Goal: Transaction & Acquisition: Subscribe to service/newsletter

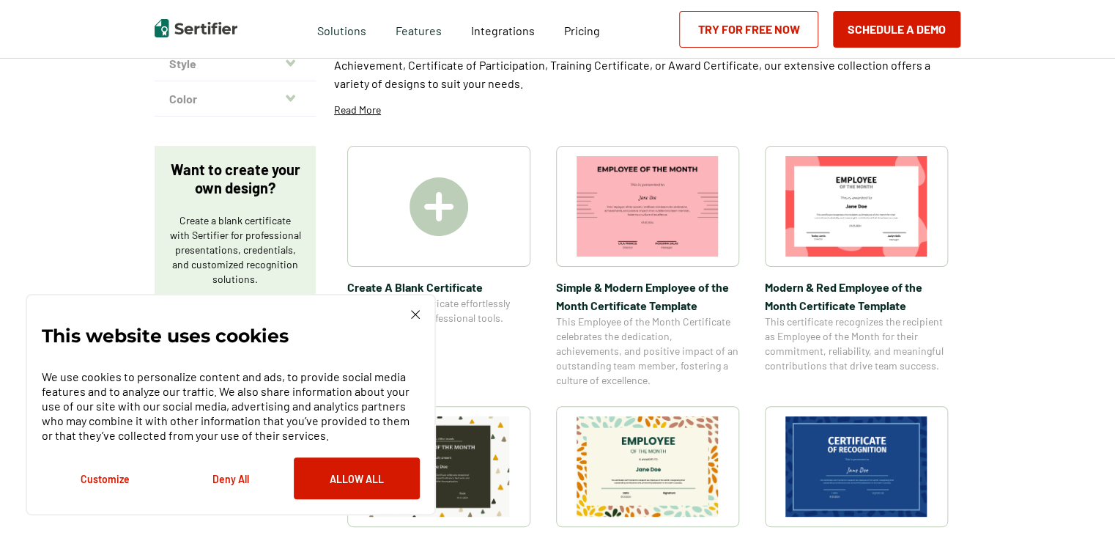
scroll to position [220, 0]
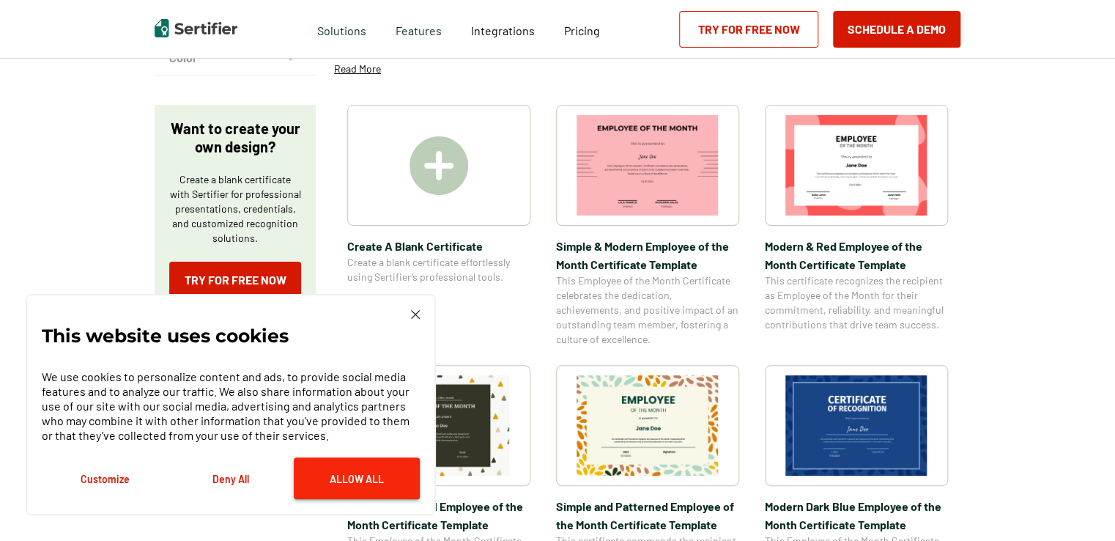
click at [349, 473] on button "Allow All" at bounding box center [357, 478] width 126 height 42
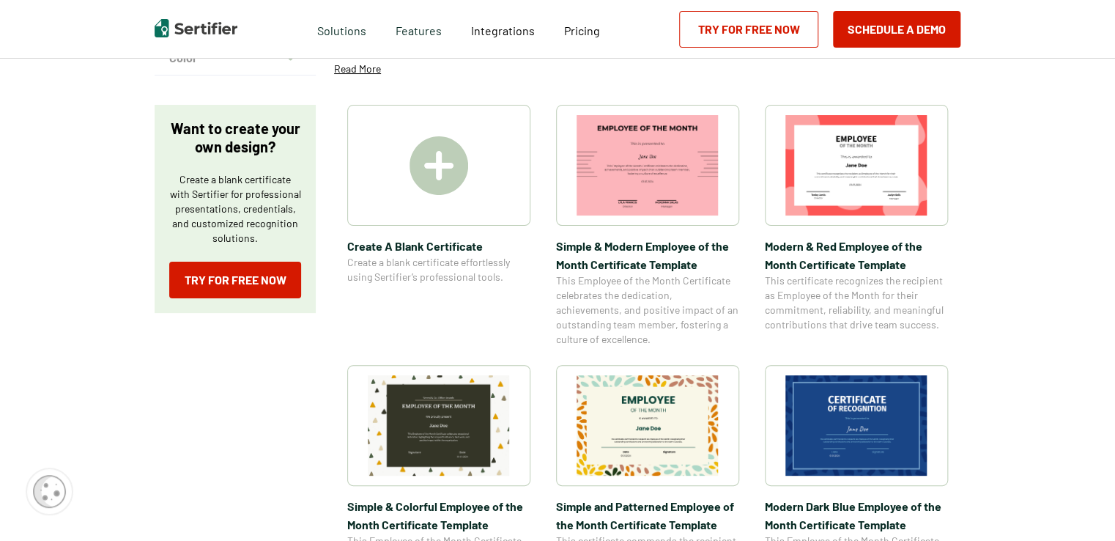
scroll to position [0, 0]
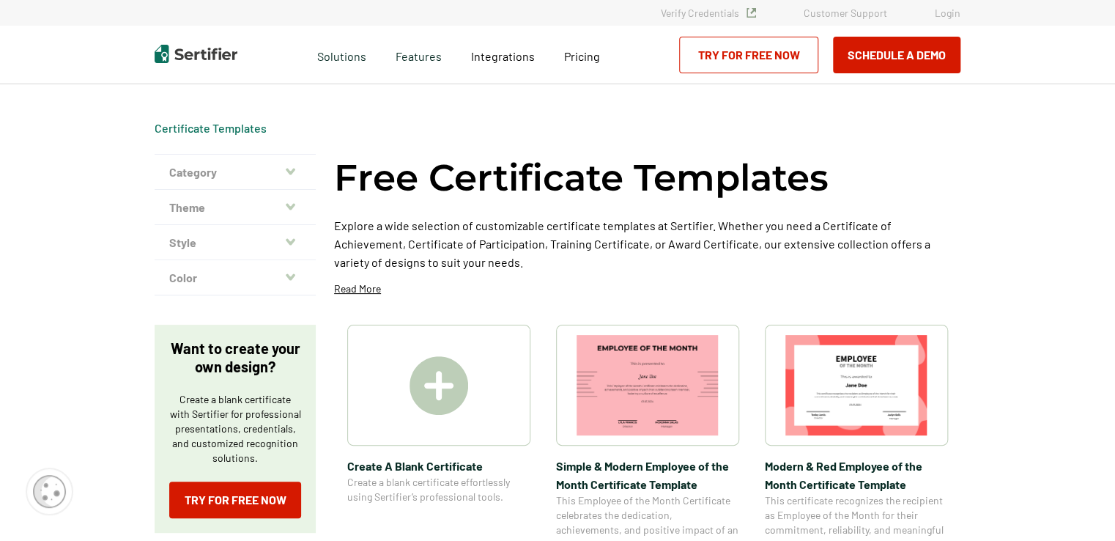
click at [439, 385] on img at bounding box center [438, 385] width 59 height 59
